Goal: Answer question/provide support: Share knowledge or assist other users

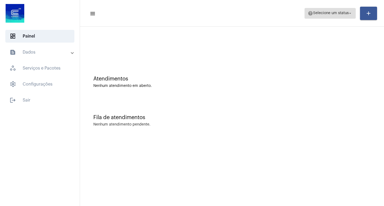
click at [317, 12] on span "Selecione um status" at bounding box center [331, 13] width 36 height 4
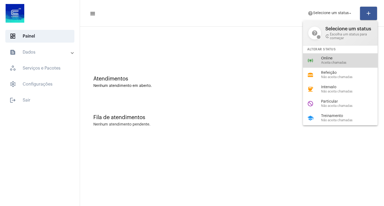
click at [324, 66] on div "online_prediction Online Aceita chamadas" at bounding box center [344, 60] width 83 height 14
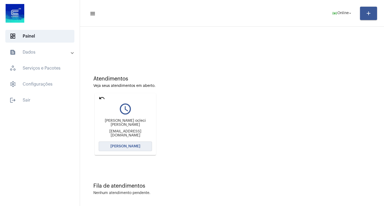
click at [134, 146] on span "[PERSON_NAME]" at bounding box center [125, 147] width 30 height 4
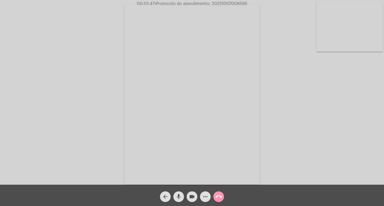
click at [193, 194] on mat-icon "videocam" at bounding box center [192, 197] width 6 height 6
click at [178, 194] on mat-icon "mic" at bounding box center [178, 197] width 6 height 6
click at [194, 196] on mat-icon "videocam_off" at bounding box center [192, 197] width 6 height 6
click at [177, 195] on mat-icon "mic_off" at bounding box center [178, 197] width 6 height 6
click at [206, 194] on mat-icon "more_horiz" at bounding box center [205, 197] width 6 height 6
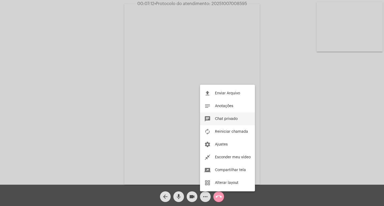
click at [235, 123] on button "chat Chat privado" at bounding box center [227, 119] width 55 height 13
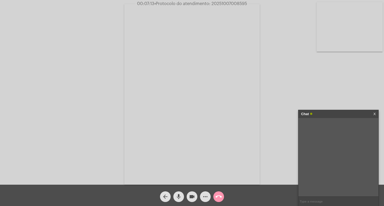
click at [332, 203] on input "text" at bounding box center [338, 201] width 80 height 9
click at [222, 3] on span "• Protocolo do atendimento: 20251007008595" at bounding box center [200, 4] width 93 height 4
copy span "20251007008595"
click at [322, 204] on input "text" at bounding box center [338, 201] width 80 height 9
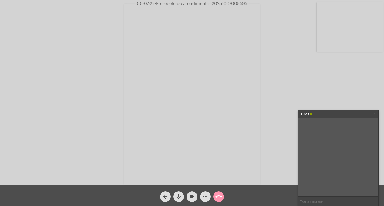
paste input "20251007008595"
type input "20251007008595"
click at [333, 202] on input "20251007008595" at bounding box center [338, 201] width 80 height 9
click at [336, 116] on div "Chat" at bounding box center [332, 114] width 63 height 8
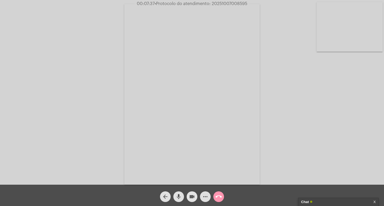
click at [195, 198] on mat-icon "videocam" at bounding box center [192, 197] width 6 height 6
click at [178, 196] on mat-icon "mic" at bounding box center [178, 197] width 6 height 6
click at [218, 194] on mat-icon "call_end" at bounding box center [218, 197] width 6 height 6
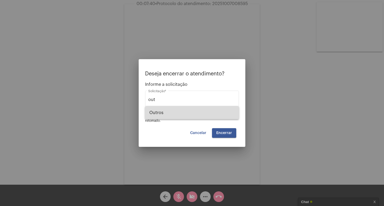
click at [180, 115] on span "Outros" at bounding box center [191, 112] width 85 height 13
type input "Outros"
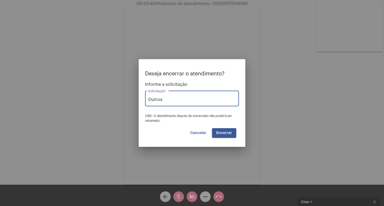
drag, startPoint x: 228, startPoint y: 130, endPoint x: 209, endPoint y: 113, distance: 25.7
click at [225, 128] on button "Encerrar" at bounding box center [224, 133] width 24 height 10
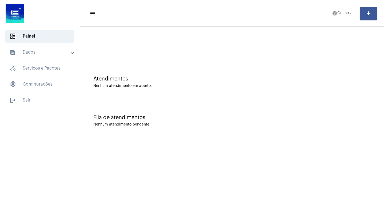
click at [37, 54] on mat-panel-title "text_snippet_outlined Dados" at bounding box center [41, 52] width 62 height 6
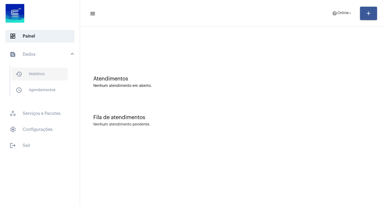
click at [47, 72] on span "history_outlined Histórico" at bounding box center [39, 74] width 56 height 13
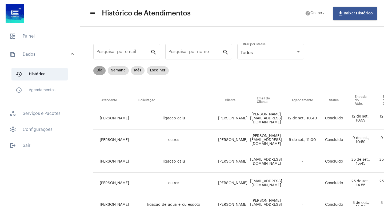
click at [96, 70] on mat-chip "Dia" at bounding box center [99, 70] width 12 height 9
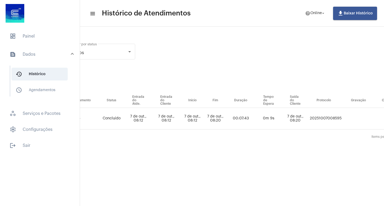
scroll to position [0, 181]
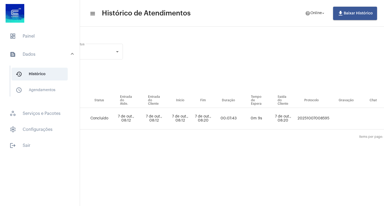
click at [316, 117] on td "20251007008595" at bounding box center [313, 119] width 34 height 22
copy td "20251007008595"
drag, startPoint x: 22, startPoint y: 40, endPoint x: 27, endPoint y: 26, distance: 14.8
click at [22, 40] on span "dashboard Painel" at bounding box center [39, 36] width 69 height 13
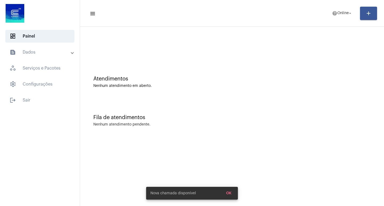
click at [43, 52] on mat-panel-title "text_snippet_outlined Dados" at bounding box center [41, 52] width 62 height 6
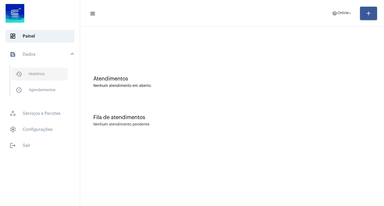
click at [51, 71] on span "history_outlined Histórico" at bounding box center [39, 74] width 56 height 13
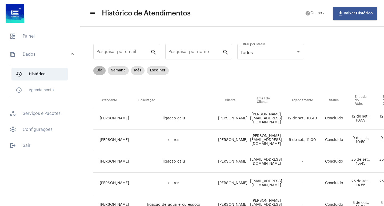
click at [102, 71] on mat-chip "Dia" at bounding box center [99, 70] width 12 height 9
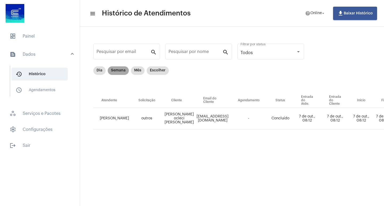
click at [118, 69] on mat-chip "Semana" at bounding box center [118, 70] width 21 height 9
click at [136, 73] on mat-chip "Mês" at bounding box center [138, 70] width 14 height 9
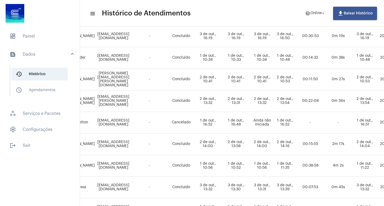
scroll to position [320, 108]
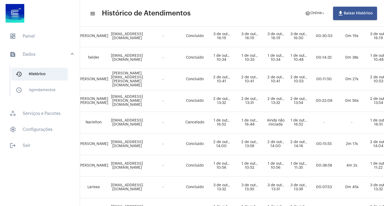
drag, startPoint x: 175, startPoint y: 186, endPoint x: 181, endPoint y: 196, distance: 11.5
click at [180, 195] on td "-" at bounding box center [163, 188] width 38 height 22
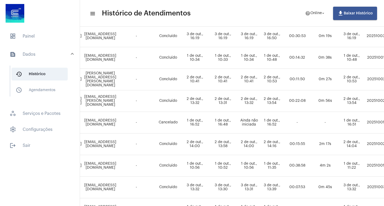
scroll to position [320, 129]
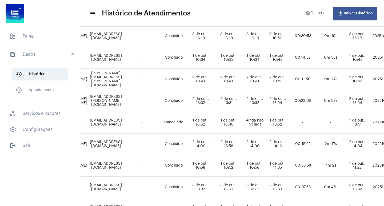
click at [33, 45] on mat-list "dashboard Painel text_snippet_outlined Dados history_outlined Histórico schedul…" at bounding box center [40, 90] width 80 height 124
drag, startPoint x: 37, startPoint y: 37, endPoint x: 41, endPoint y: 42, distance: 6.9
click at [41, 42] on span "dashboard Painel" at bounding box center [39, 36] width 69 height 13
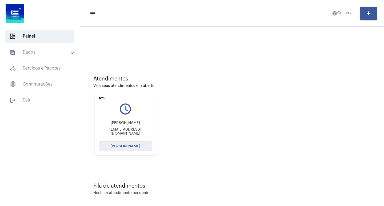
click at [133, 143] on button "[PERSON_NAME]" at bounding box center [125, 147] width 53 height 10
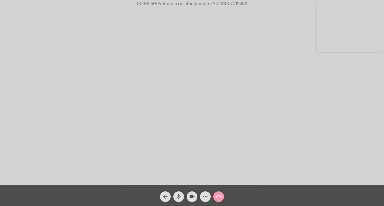
click at [205, 196] on mat-icon "more_horiz" at bounding box center [205, 197] width 6 height 6
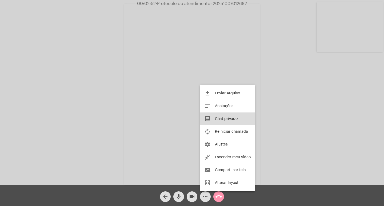
click at [240, 118] on button "chat Chat privado" at bounding box center [227, 119] width 55 height 13
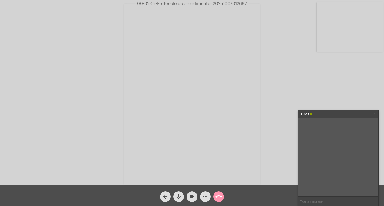
click at [237, 2] on span "• Protocolo do atendimento: 20251007012682" at bounding box center [201, 4] width 91 height 4
click at [317, 200] on input "text" at bounding box center [338, 201] width 80 height 9
paste input "20251007012682"
type input "20251007012682"
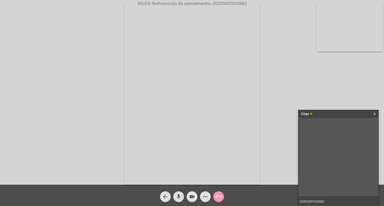
click at [192, 198] on mat-icon "videocam" at bounding box center [192, 197] width 6 height 6
click at [178, 196] on mat-icon "mic" at bounding box center [178, 197] width 6 height 6
drag, startPoint x: 177, startPoint y: 197, endPoint x: 191, endPoint y: 195, distance: 14.0
click at [178, 196] on mat-icon "mic_off" at bounding box center [178, 197] width 6 height 6
click at [193, 195] on mat-icon "videocam_off" at bounding box center [192, 197] width 6 height 6
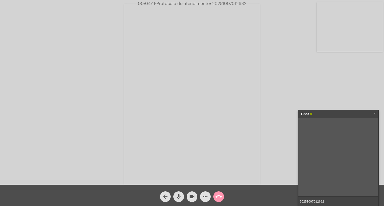
click at [327, 200] on input "20251007012682" at bounding box center [338, 201] width 80 height 9
click at [325, 117] on div "Chat" at bounding box center [332, 114] width 63 height 8
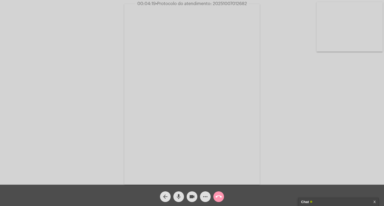
click at [192, 197] on mat-icon "videocam" at bounding box center [192, 197] width 6 height 6
click at [180, 198] on mat-icon "mic" at bounding box center [178, 197] width 6 height 6
click at [223, 200] on button "call_end" at bounding box center [218, 196] width 11 height 11
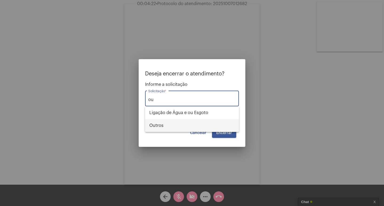
click at [213, 130] on span "Outros" at bounding box center [191, 125] width 85 height 13
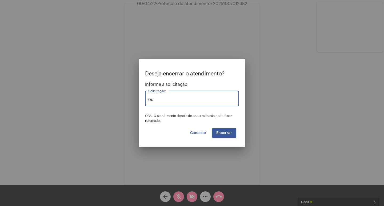
type input "Outros"
click at [222, 135] on button "Encerrar" at bounding box center [224, 133] width 24 height 10
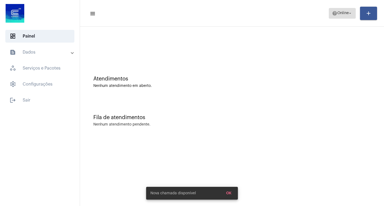
click at [334, 18] on span "help Online arrow_drop_down" at bounding box center [342, 13] width 21 height 10
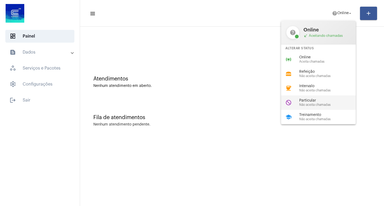
click at [294, 109] on div "do_not_disturb Particular Não aceita chamadas" at bounding box center [322, 102] width 83 height 14
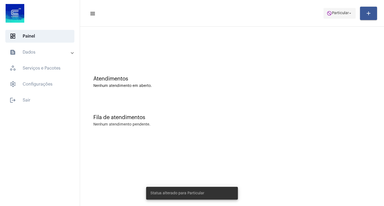
click at [338, 17] on span "do_not_disturb Particular arrow_drop_down" at bounding box center [340, 13] width 26 height 10
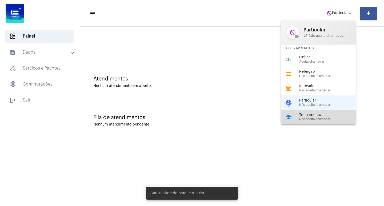
click at [308, 119] on span "Não aceita chamadas" at bounding box center [329, 119] width 61 height 3
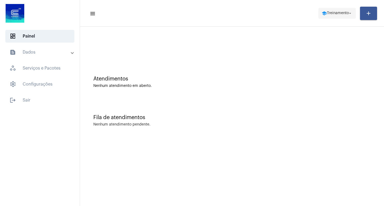
click at [346, 13] on span "Treinamento" at bounding box center [338, 13] width 22 height 4
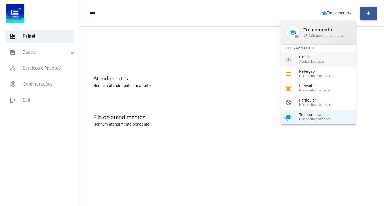
drag, startPoint x: 308, startPoint y: 55, endPoint x: 285, endPoint y: 50, distance: 23.7
click at [307, 55] on div "online_prediction Online Aceita chamadas" at bounding box center [322, 59] width 83 height 14
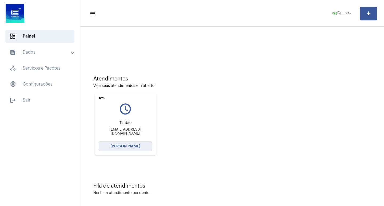
click at [149, 142] on button "[PERSON_NAME]" at bounding box center [125, 147] width 53 height 10
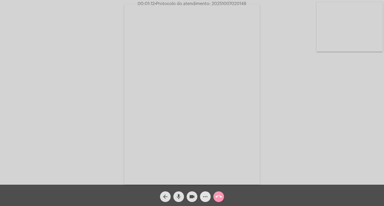
click at [204, 193] on span "more_horiz" at bounding box center [205, 196] width 6 height 11
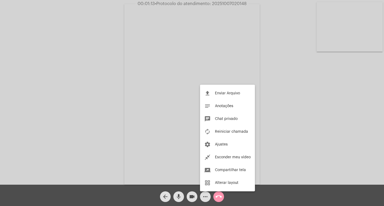
click at [204, 193] on div at bounding box center [192, 103] width 384 height 206
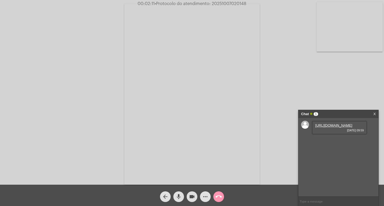
click at [326, 127] on link "https://neft-transfer-bucket.s3.amazonaws.com/temp-a37f1d87-c403-453c-626c-9e90…" at bounding box center [333, 125] width 37 height 4
click at [107, 137] on div "Acessando Câmera e Microfone..." at bounding box center [192, 93] width 383 height 185
click at [341, 143] on link "https://neft-transfer-bucket.s3.amazonaws.com/temp-7d22b582-5aa1-705b-4b0c-0a75…" at bounding box center [333, 141] width 37 height 4
click at [325, 158] on link "https://neft-transfer-bucket.s3.amazonaws.com/temp-64b33673-1826-39cb-3706-b775…" at bounding box center [333, 156] width 37 height 4
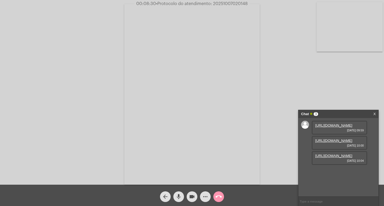
scroll to position [0, 0]
click at [99, 40] on div "Acessando Câmera e Microfone..." at bounding box center [192, 93] width 383 height 185
click at [234, 5] on span "• Protocolo do atendimento: 20251007020148" at bounding box center [201, 4] width 92 height 4
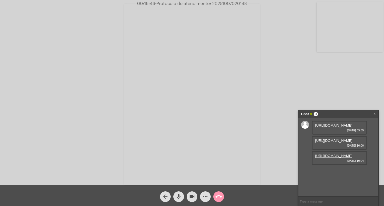
copy span "20251007020148"
click at [311, 202] on input "text" at bounding box center [338, 201] width 80 height 9
paste input "20251007020148"
type input "20251007020148"
click at [328, 202] on input "20251007020148" at bounding box center [338, 201] width 80 height 9
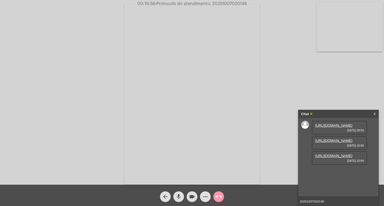
click at [336, 202] on input "20251007020148" at bounding box center [338, 201] width 80 height 9
click at [336, 199] on input "20251007020148" at bounding box center [338, 201] width 80 height 9
click at [337, 199] on input "20251007020148" at bounding box center [338, 201] width 80 height 9
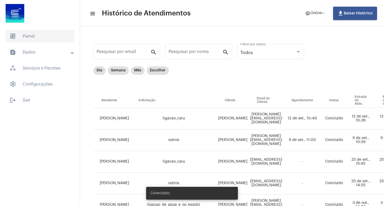
click at [35, 42] on span "dashboard Painel" at bounding box center [39, 36] width 69 height 13
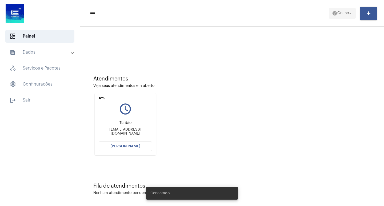
click at [338, 15] on span "help Online arrow_drop_down" at bounding box center [342, 13] width 21 height 10
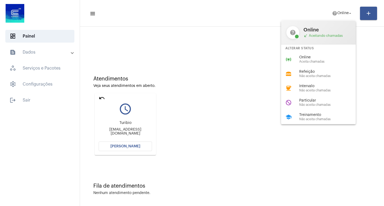
click at [134, 144] on div at bounding box center [192, 103] width 384 height 206
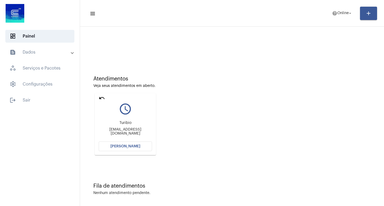
click at [136, 143] on button "[PERSON_NAME]" at bounding box center [125, 147] width 53 height 10
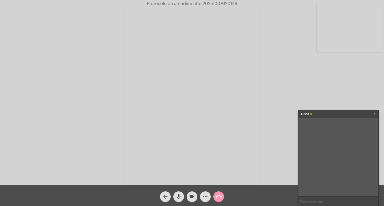
click at [317, 115] on div "Chat" at bounding box center [332, 114] width 63 height 8
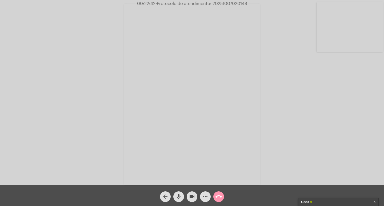
click at [203, 192] on span "more_horiz" at bounding box center [205, 196] width 6 height 11
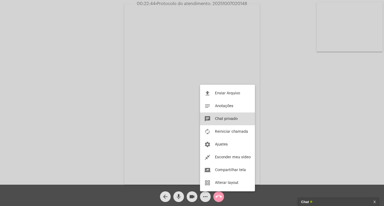
click at [218, 116] on button "chat Chat privado" at bounding box center [227, 119] width 55 height 13
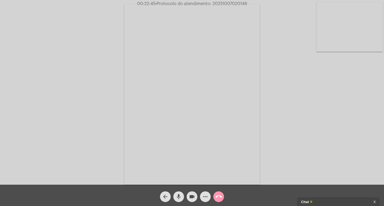
click at [313, 204] on div "Chat" at bounding box center [332, 202] width 63 height 8
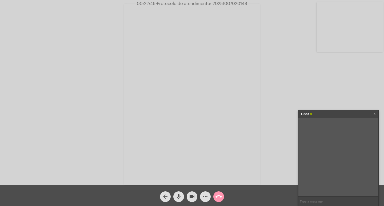
click at [225, 4] on span "• Protocolo do atendimento: 20251007020148" at bounding box center [201, 4] width 92 height 4
click at [226, 4] on span "• Protocolo do atendimento: 20251007020148" at bounding box center [201, 4] width 92 height 4
copy span "20251007020148"
click at [310, 202] on input "text" at bounding box center [338, 201] width 80 height 9
paste input "20251007020148"
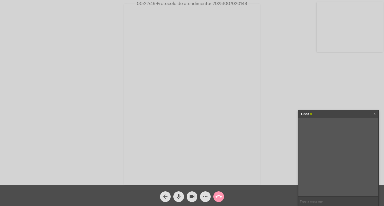
type input "20251007020148"
click at [327, 202] on input "20251007020148" at bounding box center [338, 201] width 80 height 9
click at [331, 201] on input "20251007020148" at bounding box center [338, 201] width 80 height 9
click at [340, 115] on div "Chat" at bounding box center [332, 114] width 63 height 8
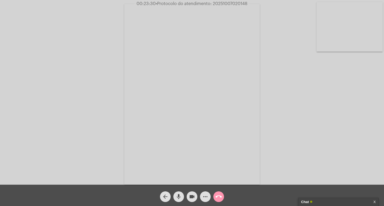
click at [193, 196] on mat-icon "videocam" at bounding box center [192, 197] width 6 height 6
click at [174, 195] on button "mic" at bounding box center [178, 196] width 11 height 11
click at [213, 195] on div "call_end" at bounding box center [218, 195] width 13 height 13
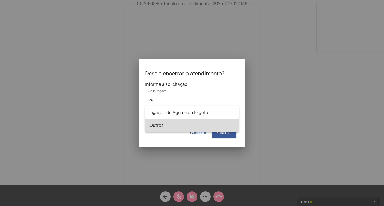
click at [226, 129] on span "Outros" at bounding box center [191, 125] width 85 height 13
type input "Outros"
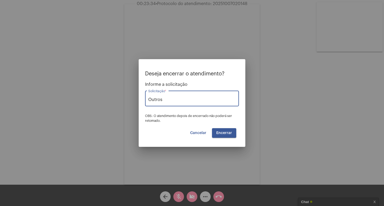
click at [232, 136] on button "Encerrar" at bounding box center [224, 133] width 24 height 10
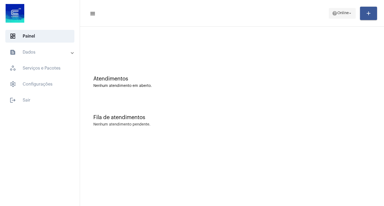
click at [329, 14] on button "help Online arrow_drop_down" at bounding box center [342, 13] width 27 height 11
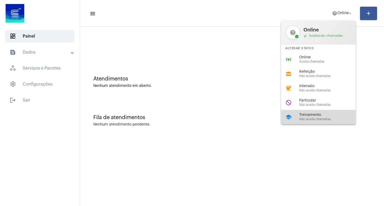
click at [310, 112] on div "school Treinamento Não aceita chamadas" at bounding box center [322, 117] width 83 height 14
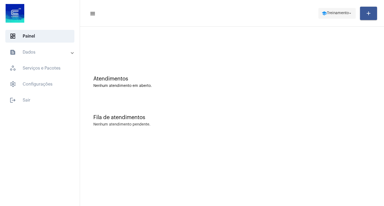
click at [343, 8] on span "school Treinamento arrow_drop_down" at bounding box center [337, 13] width 31 height 10
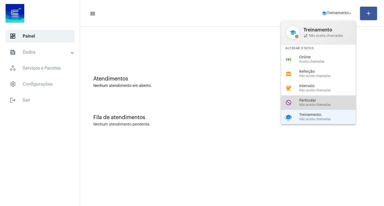
drag, startPoint x: 317, startPoint y: 96, endPoint x: 287, endPoint y: 70, distance: 39.5
click at [317, 95] on div "do_not_disturb Particular Não aceita chamadas" at bounding box center [322, 102] width 83 height 14
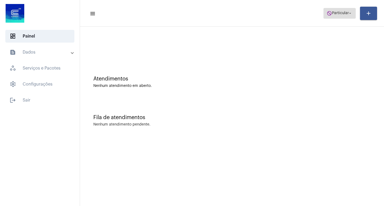
click at [341, 11] on span "Particular" at bounding box center [340, 13] width 17 height 4
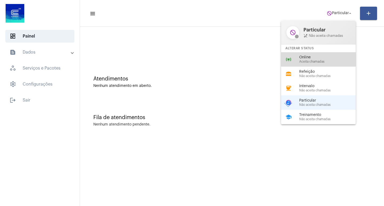
click at [325, 53] on div "online_prediction Online Aceita chamadas" at bounding box center [322, 59] width 83 height 14
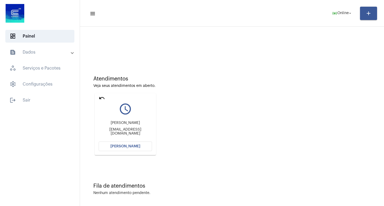
click at [134, 143] on button "[PERSON_NAME]" at bounding box center [125, 147] width 53 height 10
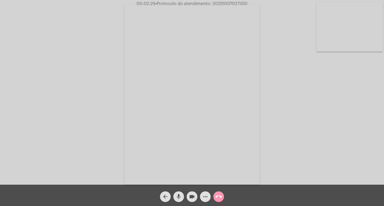
click at [191, 195] on mat-icon "videocam" at bounding box center [192, 197] width 6 height 6
click at [177, 195] on mat-icon "mic" at bounding box center [178, 197] width 6 height 6
click at [194, 197] on mat-icon "videocam_off" at bounding box center [192, 197] width 6 height 6
click at [179, 194] on mat-icon "mic_off" at bounding box center [178, 197] width 6 height 6
click at [190, 196] on mat-icon "videocam" at bounding box center [192, 197] width 6 height 6
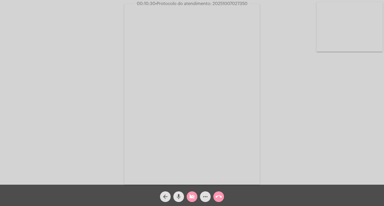
drag, startPoint x: 181, startPoint y: 193, endPoint x: 175, endPoint y: 206, distance: 13.7
click at [179, 193] on span "mic" at bounding box center [178, 196] width 6 height 11
click at [195, 189] on div "arrow_back mic_off videocam_off more_horiz call_end" at bounding box center [192, 195] width 384 height 21
click at [192, 196] on mat-icon "videocam_off" at bounding box center [192, 197] width 6 height 6
click at [182, 195] on button "mic_off" at bounding box center [178, 196] width 11 height 11
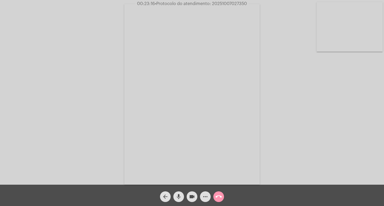
click at [193, 198] on mat-icon "videocam" at bounding box center [192, 197] width 6 height 6
click at [193, 198] on mat-icon "videocam_off" at bounding box center [192, 197] width 6 height 6
click at [204, 198] on mat-icon "more_horiz" at bounding box center [205, 197] width 6 height 6
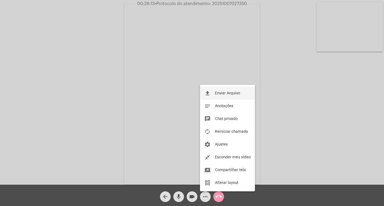
click at [215, 97] on button "file_upload Enviar Arquivo" at bounding box center [227, 93] width 55 height 13
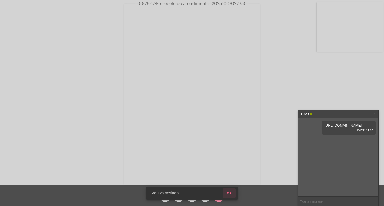
click at [230, 193] on span "ok" at bounding box center [229, 193] width 5 height 4
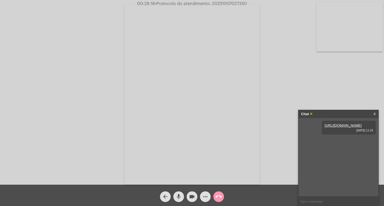
click at [204, 196] on mat-icon "more_horiz" at bounding box center [205, 197] width 6 height 6
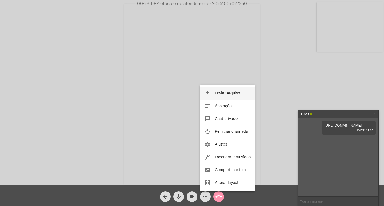
click at [217, 90] on button "file_upload Enviar Arquivo" at bounding box center [227, 93] width 55 height 13
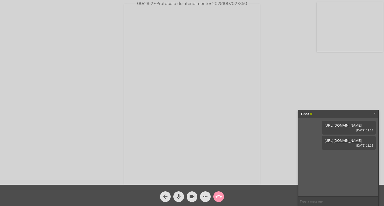
click at [339, 115] on div "Chat" at bounding box center [332, 114] width 63 height 8
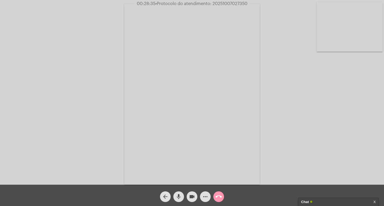
click at [322, 201] on div "Chat" at bounding box center [332, 202] width 63 height 8
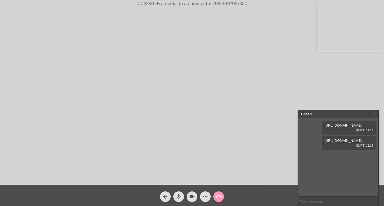
click at [322, 201] on input "text" at bounding box center [338, 201] width 80 height 9
click at [227, 5] on span "• Protocolo do atendimento: 20251007027350" at bounding box center [201, 4] width 92 height 4
copy span "20251007027350"
click at [319, 202] on input "text" at bounding box center [338, 201] width 80 height 9
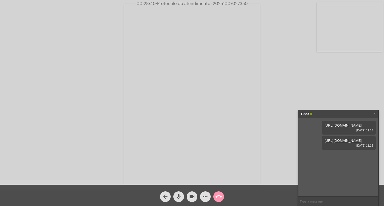
paste input "20251007027350"
type input "20251007027350"
click at [323, 111] on div "Chat" at bounding box center [332, 114] width 63 height 8
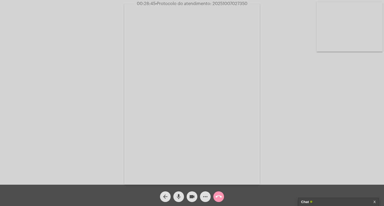
click at [193, 194] on mat-icon "videocam" at bounding box center [192, 197] width 6 height 6
click at [181, 195] on mat-icon "mic" at bounding box center [178, 197] width 6 height 6
click at [217, 193] on span "call_end" at bounding box center [218, 196] width 6 height 11
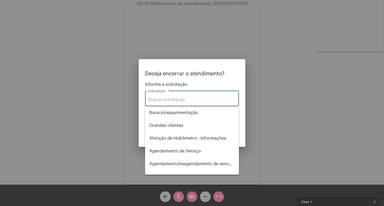
type input "o"
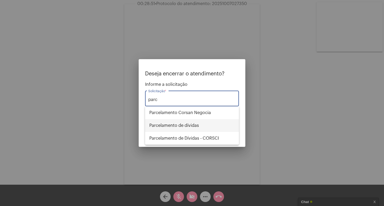
click at [213, 122] on span "Parcelamento de dívidas" at bounding box center [191, 125] width 85 height 13
type input "Parcelamento de dívidas"
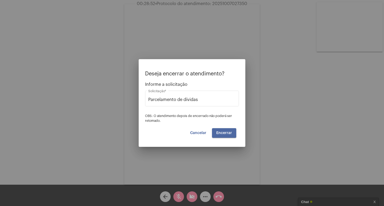
click at [224, 133] on span "Encerrar" at bounding box center [224, 133] width 16 height 4
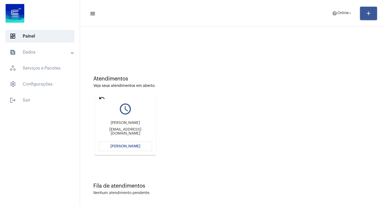
click at [135, 145] on span "[PERSON_NAME]" at bounding box center [125, 147] width 30 height 4
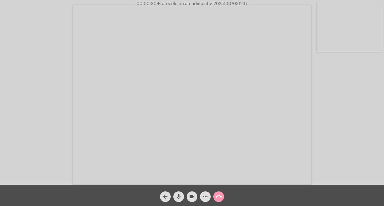
drag, startPoint x: 37, startPoint y: 152, endPoint x: 41, endPoint y: 148, distance: 5.3
click at [37, 152] on div "Acessando Câmera e Microfone..." at bounding box center [192, 93] width 383 height 185
click at [227, 5] on span "• Protocolo do atendimento: 20251007031237" at bounding box center [201, 4] width 91 height 4
copy span "20251007031237"
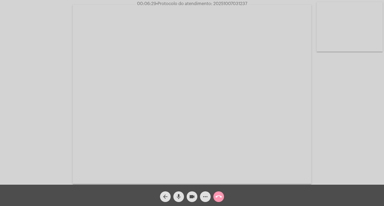
click at [205, 198] on mat-icon "more_horiz" at bounding box center [205, 197] width 6 height 6
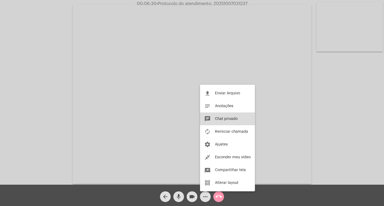
click at [238, 119] on button "chat Chat privado" at bounding box center [227, 119] width 55 height 13
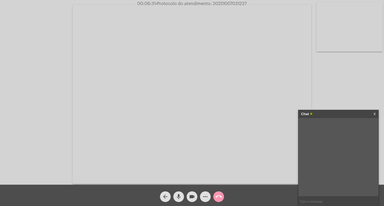
click at [321, 202] on input "text" at bounding box center [338, 201] width 80 height 9
paste input "20251007031237"
type input "20251007031237"
click at [330, 117] on div "Chat" at bounding box center [332, 114] width 63 height 8
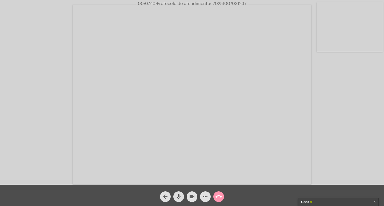
click at [193, 197] on mat-icon "videocam" at bounding box center [192, 197] width 6 height 6
click at [180, 193] on span "mic" at bounding box center [178, 196] width 6 height 11
click at [221, 193] on span "call_end" at bounding box center [218, 196] width 6 height 11
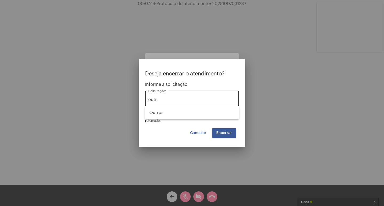
click at [170, 104] on div "outr Solicitação *" at bounding box center [191, 98] width 87 height 17
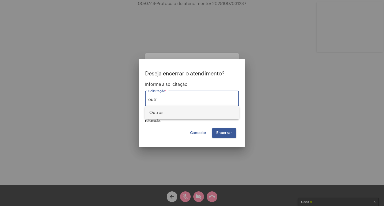
click at [179, 114] on span "Outros" at bounding box center [191, 112] width 85 height 13
type input "Outros"
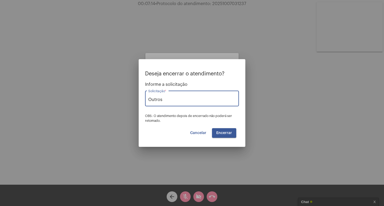
click at [226, 134] on span "Encerrar" at bounding box center [224, 133] width 16 height 4
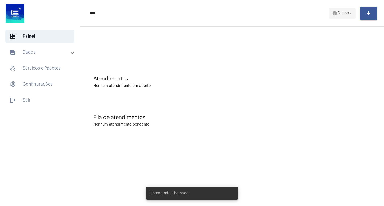
click at [339, 12] on span "Online" at bounding box center [342, 13] width 11 height 4
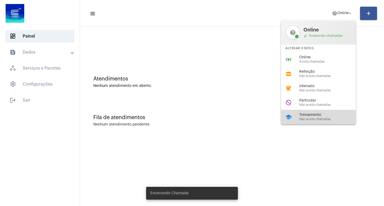
click at [300, 113] on span "Treinamento" at bounding box center [329, 115] width 61 height 4
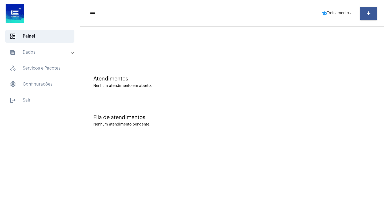
click at [21, 47] on mat-expansion-panel-header "text_snippet_outlined Dados" at bounding box center [41, 52] width 77 height 13
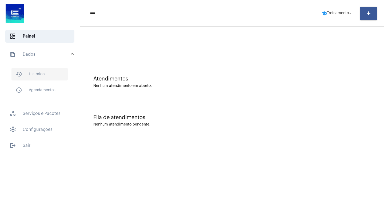
click at [32, 79] on span "history_outlined Histórico" at bounding box center [39, 74] width 56 height 13
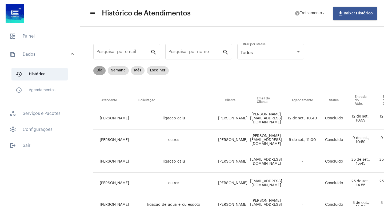
click at [99, 71] on mat-chip "Dia" at bounding box center [99, 70] width 12 height 9
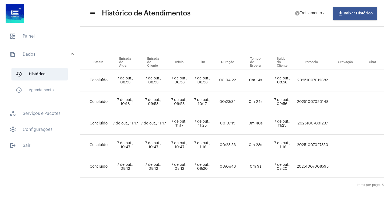
scroll to position [42, 199]
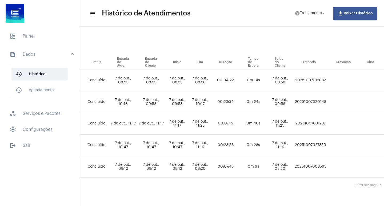
click at [322, 142] on td "20251007027350" at bounding box center [310, 146] width 34 height 22
copy td "20251007027350"
click at [46, 39] on span "dashboard Painel" at bounding box center [39, 36] width 69 height 13
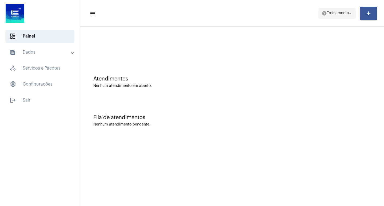
click at [327, 17] on span "help Treinamento arrow_drop_down" at bounding box center [337, 13] width 31 height 10
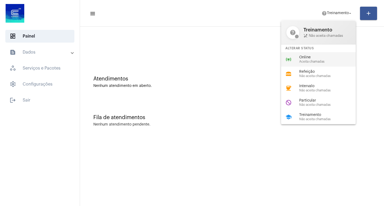
click at [312, 64] on div "online_prediction Online Aceita chamadas" at bounding box center [322, 59] width 83 height 14
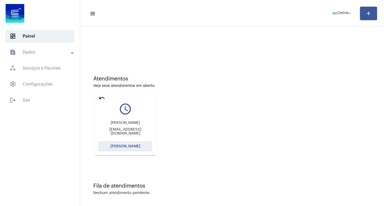
click at [136, 143] on button "[PERSON_NAME]" at bounding box center [125, 147] width 53 height 10
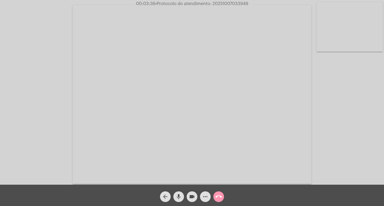
click at [204, 198] on mat-icon "more_horiz" at bounding box center [205, 197] width 6 height 6
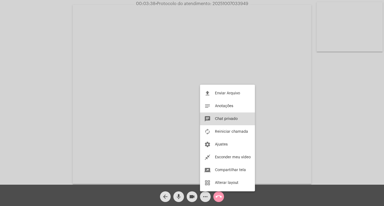
click at [220, 124] on button "chat Chat privado" at bounding box center [227, 119] width 55 height 13
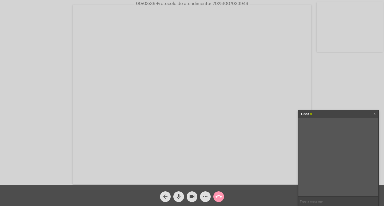
click at [234, 4] on span "• Protocolo do atendimento: 20251007033949" at bounding box center [201, 4] width 93 height 4
copy span "20251007033949"
click at [340, 202] on input "text" at bounding box center [338, 201] width 80 height 9
paste input "20251007033949"
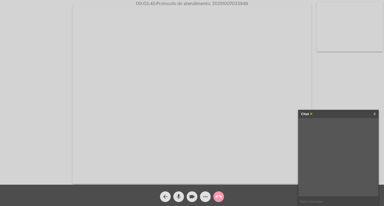
type input "20251007033949"
click at [326, 112] on div "Chat" at bounding box center [332, 114] width 63 height 8
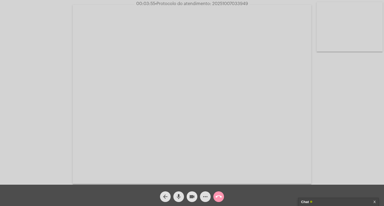
click at [193, 199] on mat-icon "videocam" at bounding box center [192, 197] width 6 height 6
click at [178, 199] on mat-icon "mic" at bounding box center [178, 197] width 6 height 6
click at [218, 195] on mat-icon "call_end" at bounding box center [218, 197] width 6 height 6
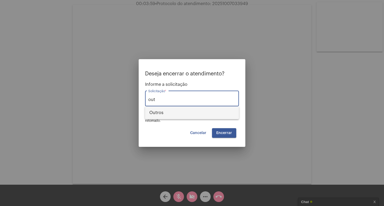
click at [206, 117] on span "Outros" at bounding box center [191, 112] width 85 height 13
type input "Outros"
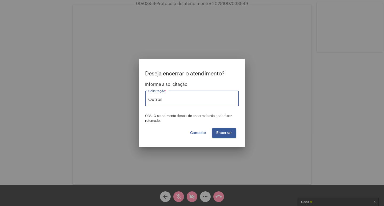
click at [221, 132] on span "Encerrar" at bounding box center [224, 133] width 16 height 4
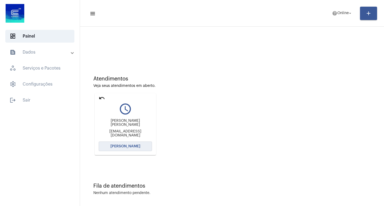
click at [117, 147] on span "[PERSON_NAME]" at bounding box center [125, 147] width 30 height 4
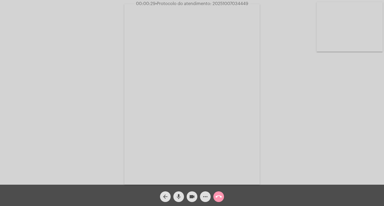
drag, startPoint x: 98, startPoint y: 164, endPoint x: 98, endPoint y: 152, distance: 11.5
click at [98, 164] on div "Acessando Câmera e Microfone..." at bounding box center [192, 93] width 383 height 185
click at [231, 2] on span "• Protocolo do atendimento: 20251007034449" at bounding box center [201, 4] width 93 height 4
copy span "20251007034449"
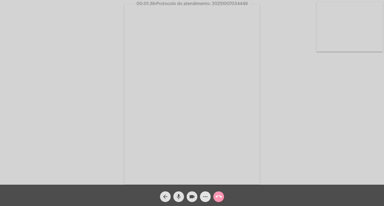
click at [204, 191] on span "more_horiz" at bounding box center [205, 196] width 6 height 11
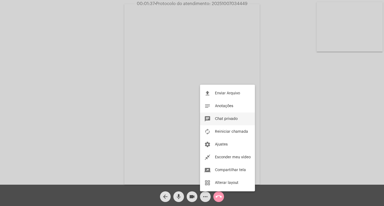
click at [214, 117] on button "chat Chat privado" at bounding box center [227, 119] width 55 height 13
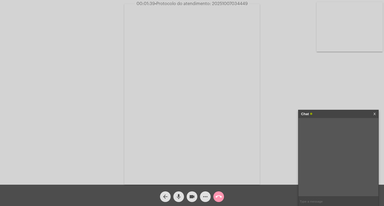
click at [318, 203] on input "text" at bounding box center [338, 201] width 80 height 9
paste input "20251007034449"
type input "20251007034449"
click at [337, 106] on div "Acessando Câmera e Microfone..." at bounding box center [192, 93] width 383 height 185
click at [340, 114] on div "Chat" at bounding box center [332, 114] width 63 height 8
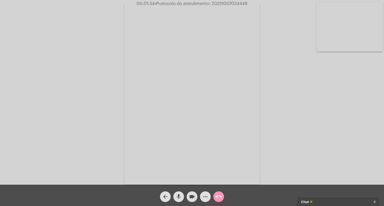
click at [191, 197] on mat-icon "videocam" at bounding box center [192, 197] width 6 height 6
click at [181, 195] on mat-icon "mic" at bounding box center [178, 197] width 6 height 6
click at [217, 199] on mat-icon "call_end" at bounding box center [218, 197] width 6 height 6
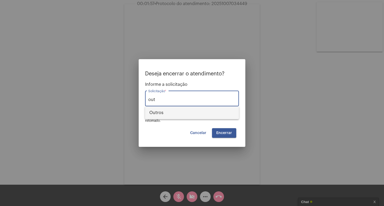
click at [185, 114] on span "Outros" at bounding box center [191, 112] width 85 height 13
type input "Outros"
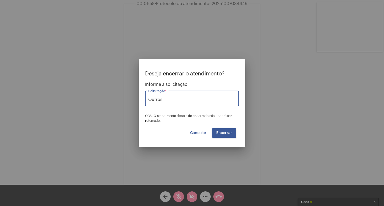
click at [215, 137] on button "Encerrar" at bounding box center [224, 133] width 24 height 10
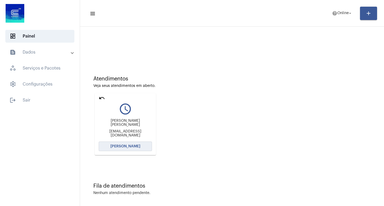
click at [123, 149] on button "[PERSON_NAME]" at bounding box center [125, 147] width 53 height 10
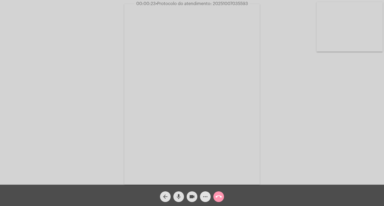
click at [207, 193] on span "more_horiz" at bounding box center [205, 196] width 6 height 11
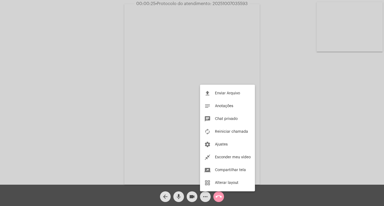
click at [169, 99] on div at bounding box center [192, 103] width 384 height 206
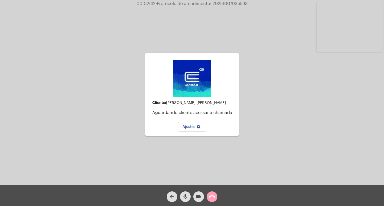
click at [214, 200] on mat-icon "call_end" at bounding box center [212, 197] width 6 height 6
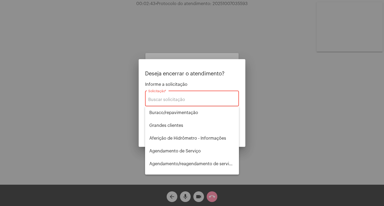
click at [163, 104] on div "Solicitação *" at bounding box center [191, 98] width 87 height 17
click at [161, 97] on input "Solicitação *" at bounding box center [191, 99] width 87 height 5
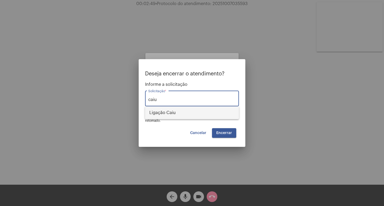
click at [190, 111] on span "Ligação Caiu" at bounding box center [191, 112] width 85 height 13
type input "Ligação Caiu"
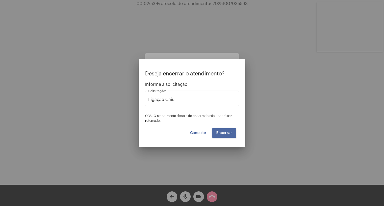
click at [227, 130] on button "Encerrar" at bounding box center [224, 133] width 24 height 10
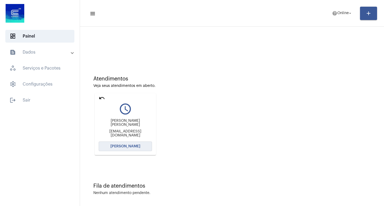
click at [129, 147] on span "[PERSON_NAME]" at bounding box center [125, 147] width 30 height 4
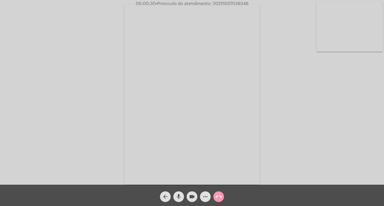
click at [205, 199] on mat-icon "more_horiz" at bounding box center [205, 197] width 6 height 6
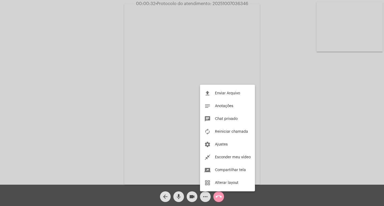
click at [183, 95] on div at bounding box center [192, 103] width 384 height 206
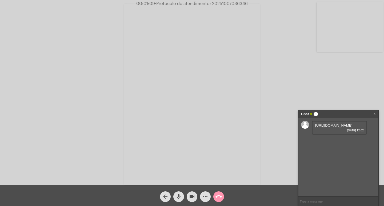
click at [322, 122] on div "[URL][DOMAIN_NAME] [DATE] 12:02" at bounding box center [339, 128] width 55 height 14
click at [322, 126] on link "[URL][DOMAIN_NAME]" at bounding box center [333, 125] width 37 height 4
click at [333, 143] on link "[URL][DOMAIN_NAME]" at bounding box center [333, 141] width 37 height 4
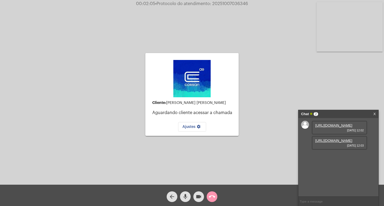
click at [122, 107] on div "Cliente: [PERSON_NAME] [PERSON_NAME] Aguardando cliente acessar a chamada Ajust…" at bounding box center [192, 93] width 383 height 185
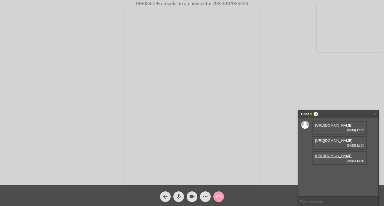
scroll to position [5, 0]
click at [321, 158] on link "[URL][DOMAIN_NAME]" at bounding box center [333, 156] width 37 height 4
click at [194, 195] on mat-icon "videocam" at bounding box center [192, 197] width 6 height 6
click at [190, 197] on mat-icon "videocam_off" at bounding box center [192, 197] width 6 height 6
click at [190, 199] on mat-icon "videocam" at bounding box center [192, 197] width 6 height 6
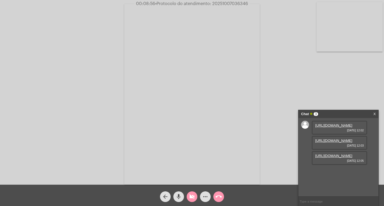
click at [218, 180] on video at bounding box center [191, 94] width 135 height 181
click at [149, 173] on video at bounding box center [89, 93] width 135 height 181
click at [189, 193] on span "videocam_off" at bounding box center [192, 196] width 6 height 11
click at [209, 193] on button "more_horiz" at bounding box center [205, 196] width 11 height 11
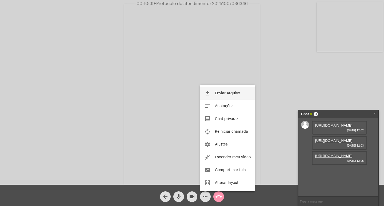
click at [219, 96] on button "file_upload Enviar Arquivo" at bounding box center [227, 93] width 55 height 13
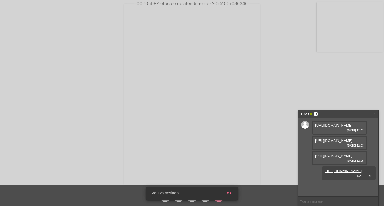
scroll to position [32, 0]
click at [232, 194] on button "ok" at bounding box center [229, 194] width 13 height 10
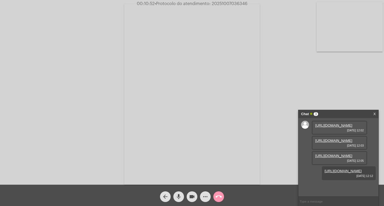
click at [205, 195] on mat-icon "more_horiz" at bounding box center [205, 197] width 6 height 6
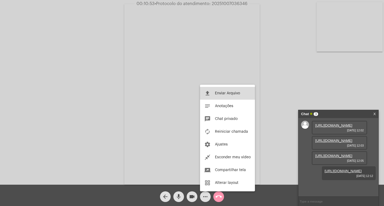
click at [210, 93] on mat-icon "file_upload" at bounding box center [207, 93] width 6 height 6
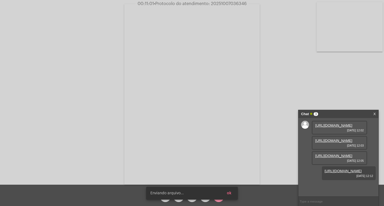
scroll to position [59, 0]
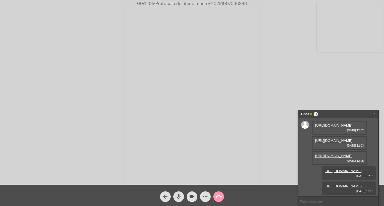
click at [231, 3] on span "• Protocolo do atendimento: 20251007036346" at bounding box center [200, 4] width 93 height 4
copy span "20251007036346"
click at [307, 202] on input "text" at bounding box center [338, 201] width 80 height 9
paste input "20251007036346"
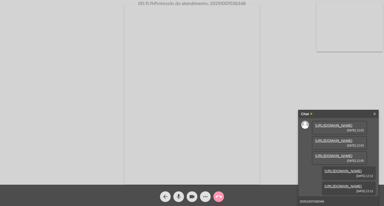
type input "20251007036346"
click at [331, 115] on div "Chat" at bounding box center [332, 114] width 63 height 8
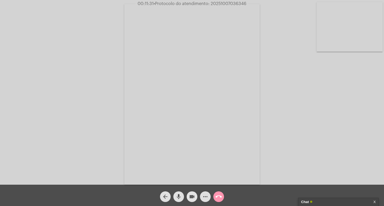
click at [194, 193] on span "videocam" at bounding box center [192, 196] width 6 height 11
click at [177, 193] on span "mic" at bounding box center [178, 196] width 6 height 11
click at [218, 198] on mat-icon "call_end" at bounding box center [218, 197] width 6 height 6
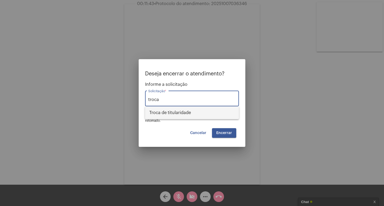
click at [185, 111] on span "Troca de titularidade" at bounding box center [191, 112] width 85 height 13
type input "Troca de titularidade"
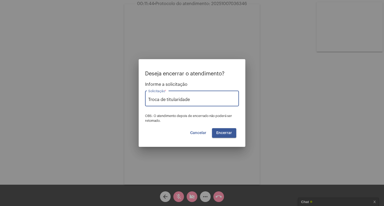
click at [229, 133] on span "Encerrar" at bounding box center [224, 133] width 16 height 4
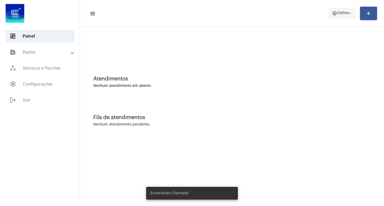
click at [337, 17] on span "help Online arrow_drop_down" at bounding box center [342, 13] width 21 height 10
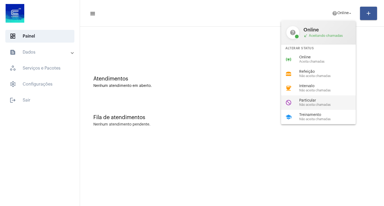
click at [296, 109] on div "do_not_disturb Particular Não aceita chamadas" at bounding box center [322, 102] width 83 height 14
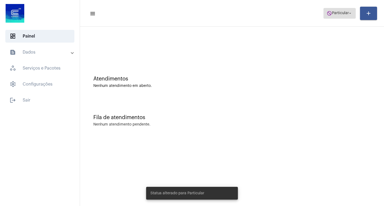
click at [335, 15] on span "Particular" at bounding box center [340, 13] width 17 height 4
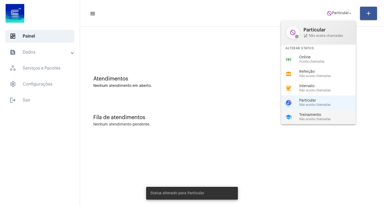
click at [326, 116] on span "Treinamento" at bounding box center [329, 115] width 61 height 4
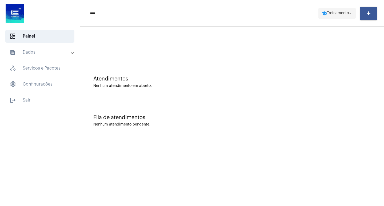
click at [324, 16] on span "school Treinamento arrow_drop_down" at bounding box center [337, 13] width 31 height 10
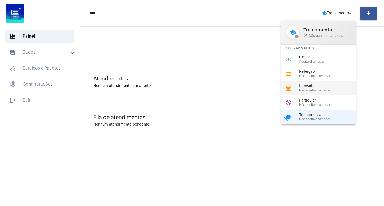
drag, startPoint x: 307, startPoint y: 82, endPoint x: 253, endPoint y: 32, distance: 74.2
click at [307, 82] on div "coffee Intervalo Não aceita chamadas" at bounding box center [322, 88] width 83 height 14
